Goal: Transaction & Acquisition: Purchase product/service

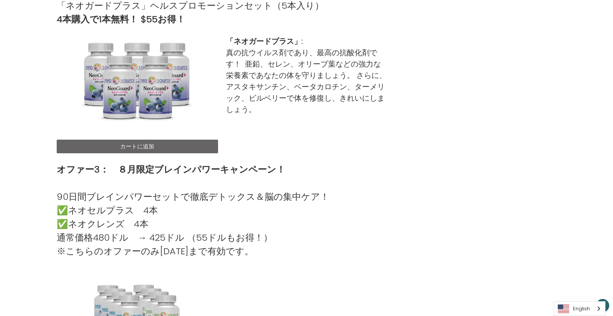
scroll to position [479, 0]
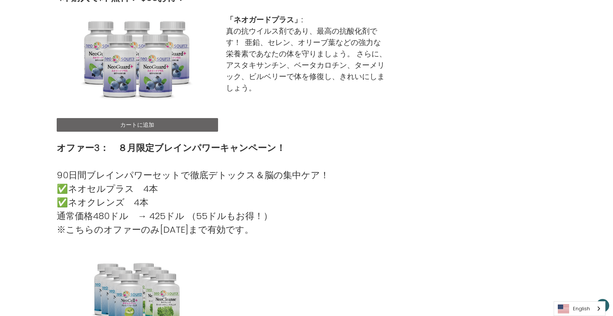
click at [143, 125] on link "カートに追加" at bounding box center [137, 125] width 161 height 14
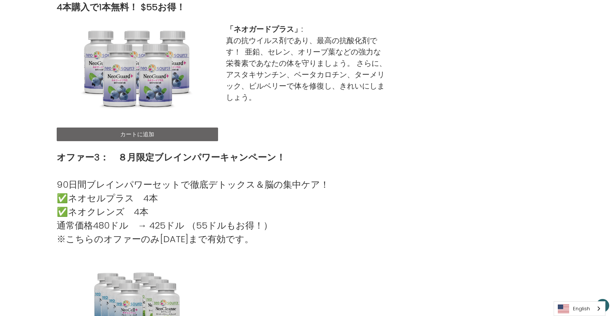
scroll to position [479, 0]
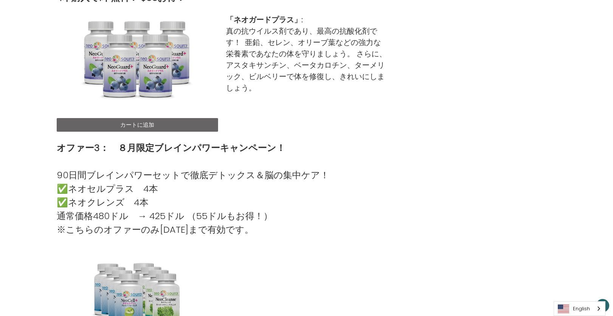
click at [137, 120] on link "カートに追加" at bounding box center [137, 125] width 161 height 14
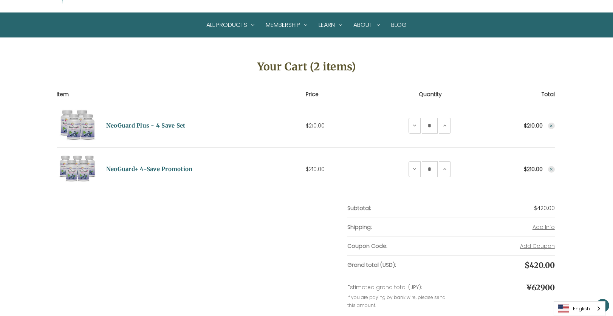
scroll to position [101, 0]
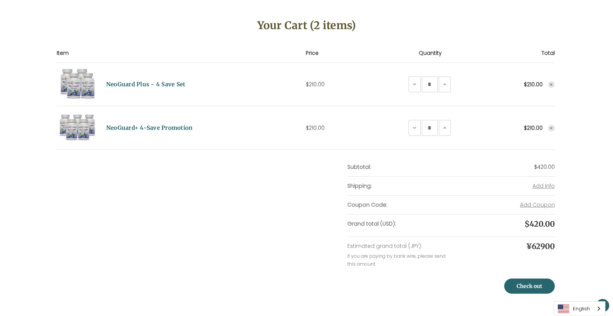
click at [551, 128] on use "Remove NeoGuard+ 4-Save Promotion from cart" at bounding box center [551, 128] width 3 height 3
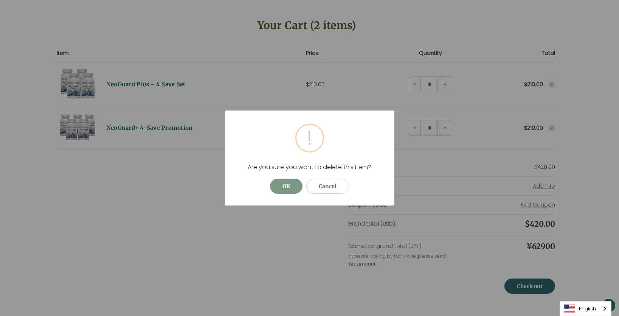
click at [282, 187] on button "OK" at bounding box center [286, 185] width 32 height 15
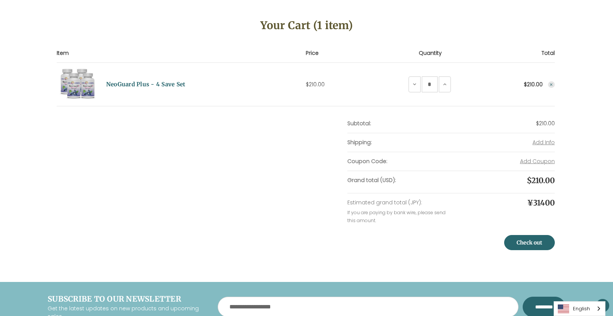
click at [554, 84] on button "Remove NeoGuard Plus - 4 Save Set from cart" at bounding box center [551, 84] width 7 height 7
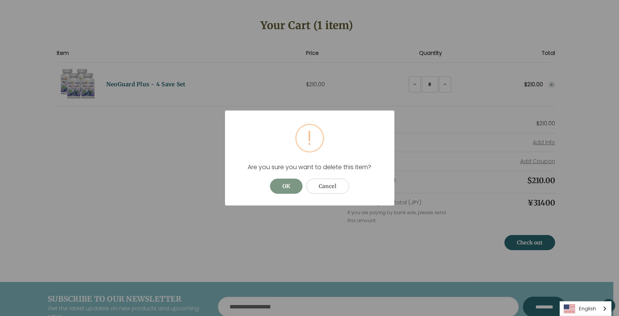
click at [285, 186] on button "OK" at bounding box center [286, 185] width 32 height 15
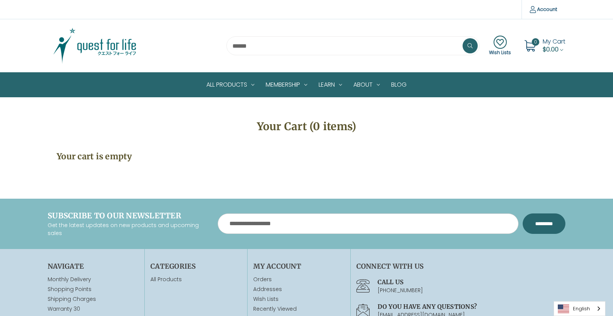
click at [94, 45] on img at bounding box center [95, 46] width 94 height 38
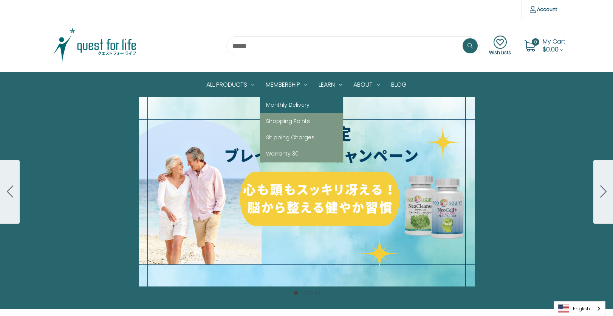
click at [291, 111] on link "Monthly Delivery" at bounding box center [301, 105] width 83 height 16
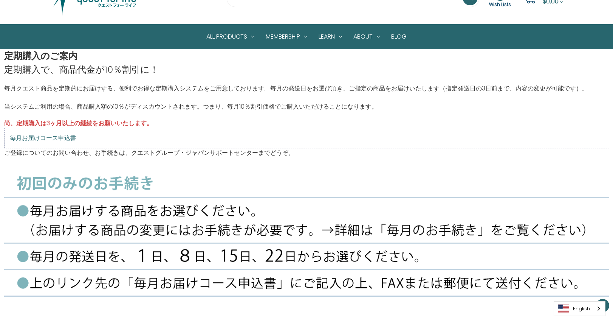
scroll to position [25, 0]
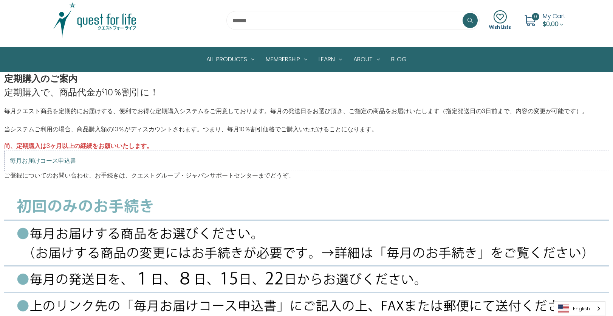
click at [116, 18] on img at bounding box center [95, 21] width 94 height 38
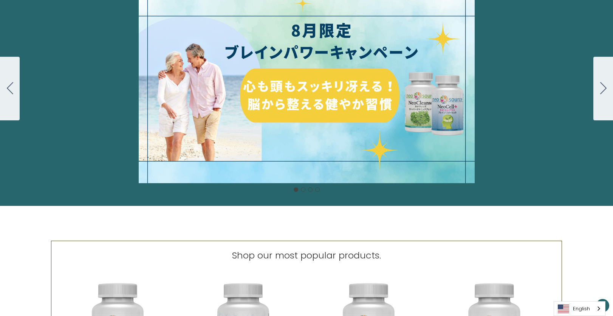
scroll to position [101, 0]
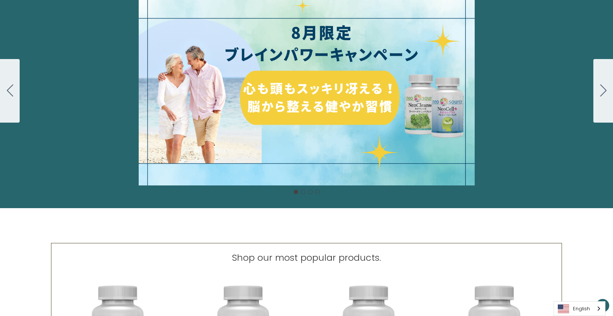
click at [282, 137] on div "Cell Protection Set Normally $188 On Sale for $160 $28 OFF April 1 to 30 Decemb…" at bounding box center [306, 90] width 613 height 189
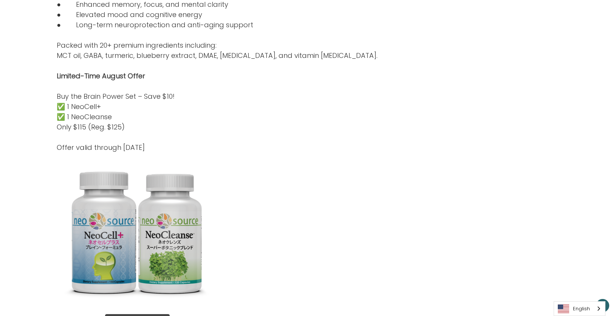
scroll to position [378, 0]
